Goal: Information Seeking & Learning: Find specific fact

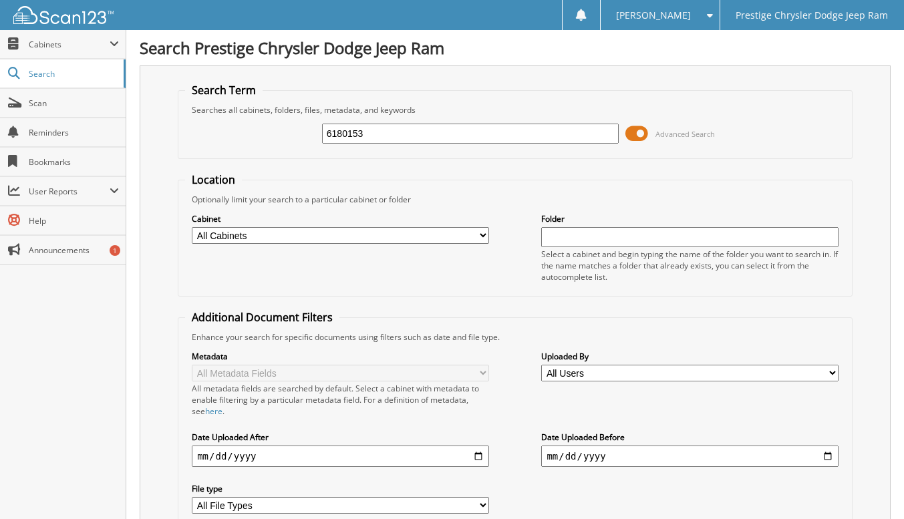
type input "6180153"
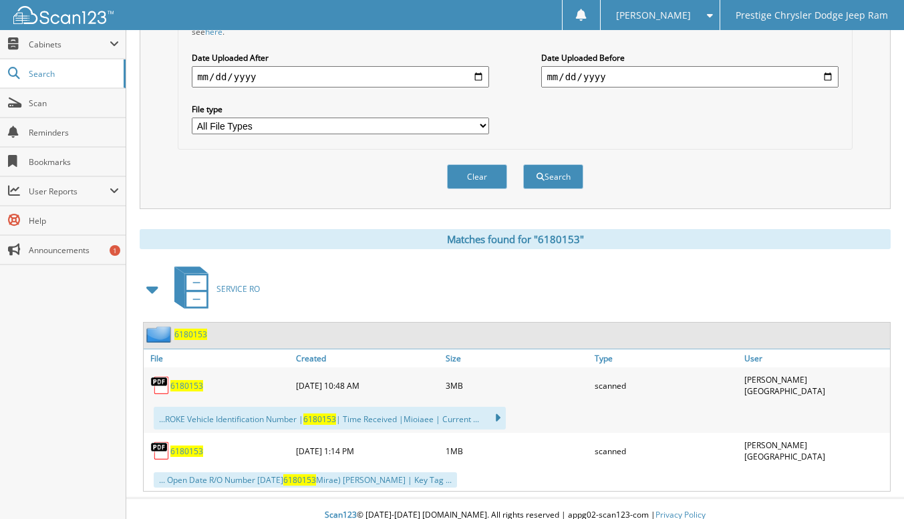
click at [182, 382] on span "6180153" at bounding box center [186, 385] width 33 height 11
